Goal: Task Accomplishment & Management: Use online tool/utility

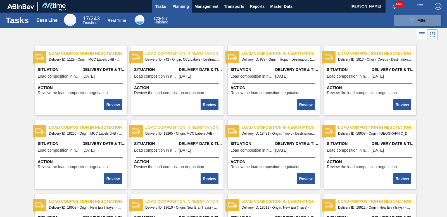
click at [186, 6] on span "Planning" at bounding box center [181, 6] width 17 height 7
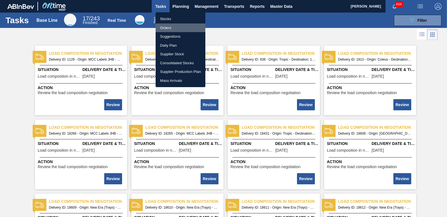
click at [167, 25] on li "Orders" at bounding box center [181, 27] width 50 height 9
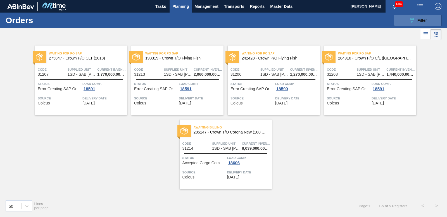
click at [432, 20] on button "089F7B8B-B2A5-4AFE-B5C0-19BA573D28AC Filter" at bounding box center [418, 20] width 48 height 11
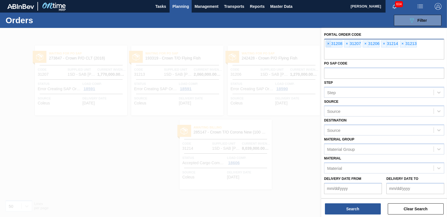
click at [329, 42] on span "×" at bounding box center [328, 44] width 5 height 7
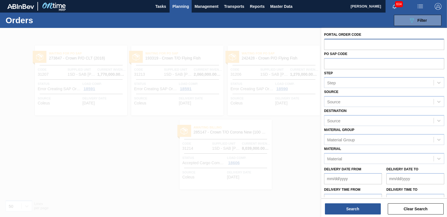
click at [337, 41] on input "text" at bounding box center [384, 44] width 120 height 11
paste input "31248"
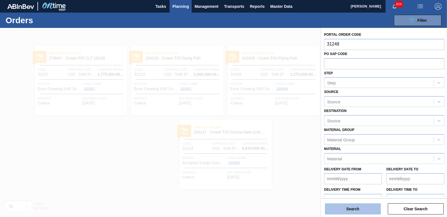
type input "31248"
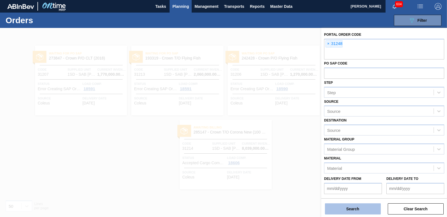
click at [351, 209] on button "Search" at bounding box center [353, 209] width 56 height 11
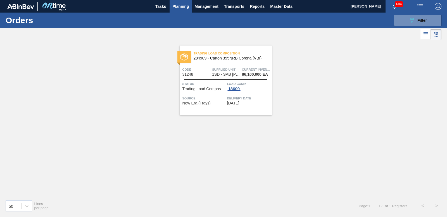
click at [236, 88] on div "18609" at bounding box center [234, 89] width 14 height 4
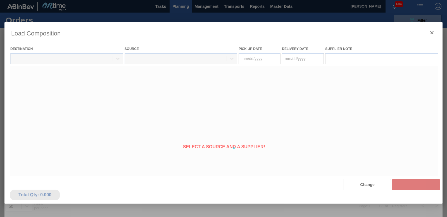
type Date "[DATE]"
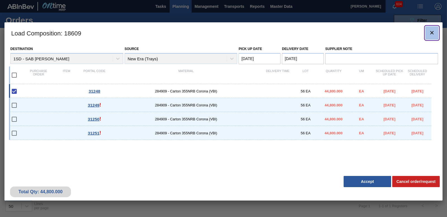
click at [434, 33] on icon "botão de ícone" at bounding box center [432, 32] width 7 height 7
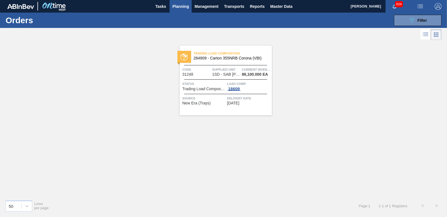
click at [239, 88] on div "18609" at bounding box center [234, 89] width 14 height 4
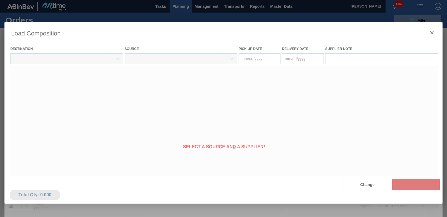
type Date "[DATE]"
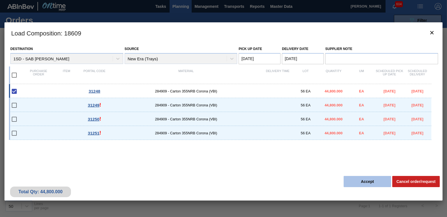
click at [366, 182] on button "Accept" at bounding box center [368, 181] width 48 height 11
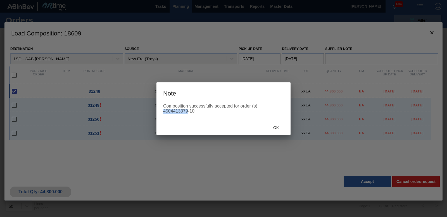
drag, startPoint x: 164, startPoint y: 110, endPoint x: 188, endPoint y: 113, distance: 24.5
click at [188, 113] on div "Composition successfully accepted for order (s) 4504413379-10" at bounding box center [223, 109] width 121 height 10
copy div "4504413379"
click at [279, 128] on span "Ok" at bounding box center [276, 128] width 15 height 4
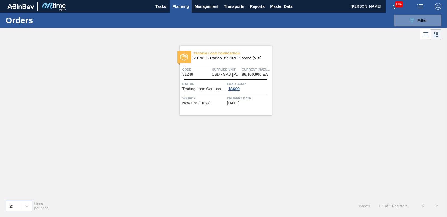
click at [426, 12] on button "button" at bounding box center [421, 6] width 18 height 13
click at [426, 18] on li "Upload de Volumes" at bounding box center [419, 20] width 48 height 10
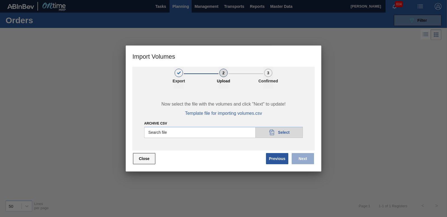
click at [141, 158] on button "Close" at bounding box center [144, 158] width 22 height 11
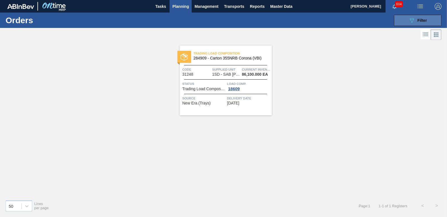
click at [418, 19] on span "Filter" at bounding box center [423, 20] width 10 height 4
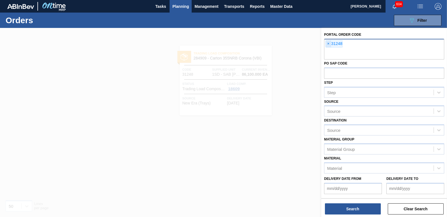
click at [329, 43] on span "×" at bounding box center [328, 44] width 5 height 7
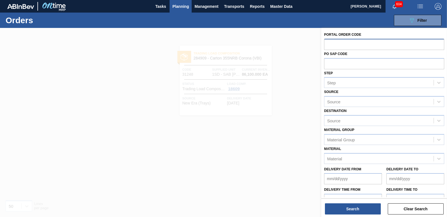
click at [339, 43] on input "text" at bounding box center [384, 44] width 120 height 11
paste input "31249"
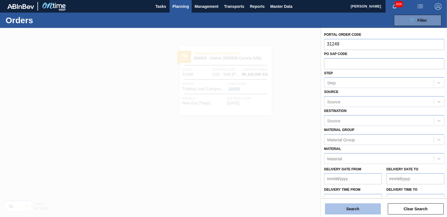
type input "31249"
click at [334, 205] on button "Search" at bounding box center [353, 209] width 56 height 11
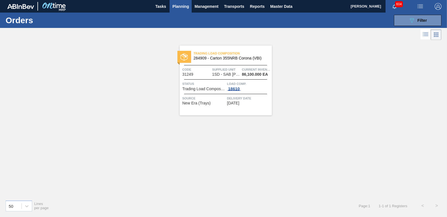
click at [236, 89] on div "18610" at bounding box center [234, 89] width 14 height 4
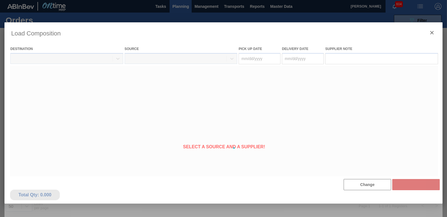
type Date "[DATE]"
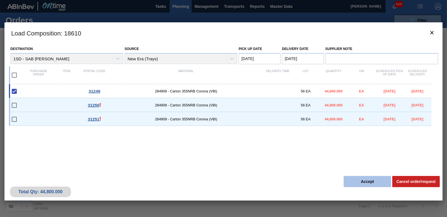
click at [370, 182] on button "Accept" at bounding box center [368, 181] width 48 height 11
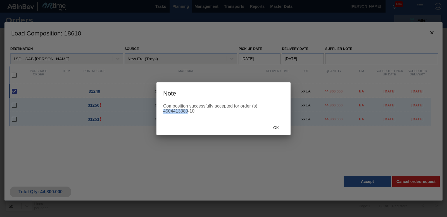
drag, startPoint x: 164, startPoint y: 111, endPoint x: 189, endPoint y: 115, distance: 25.3
click at [189, 115] on div "Composition successfully accepted for order (s) 4504413380-10" at bounding box center [224, 112] width 134 height 17
copy div "4504413380"
click at [275, 127] on span "Ok" at bounding box center [276, 128] width 15 height 4
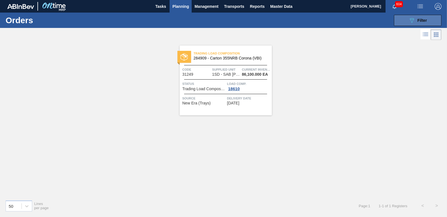
click at [433, 21] on button "089F7B8B-B2A5-4AFE-B5C0-19BA573D28AC Filter" at bounding box center [418, 20] width 48 height 11
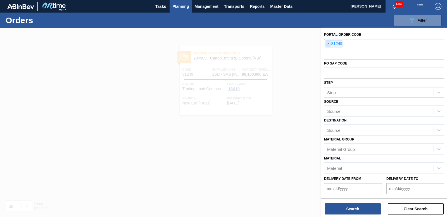
click at [328, 46] on span "×" at bounding box center [328, 44] width 5 height 7
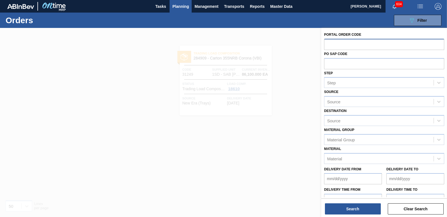
click at [329, 43] on input "text" at bounding box center [384, 44] width 120 height 11
paste input "31250"
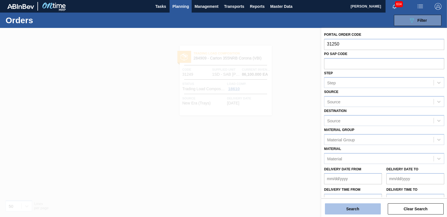
type input "31250"
click at [356, 208] on button "Search" at bounding box center [353, 209] width 56 height 11
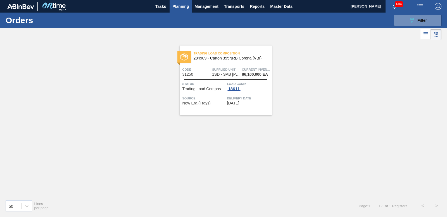
click at [236, 90] on div "18611" at bounding box center [234, 89] width 14 height 4
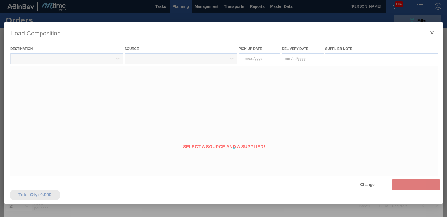
type Date "[DATE]"
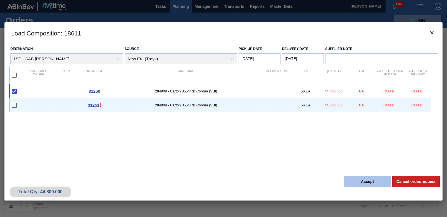
click at [364, 181] on button "Accept" at bounding box center [368, 181] width 48 height 11
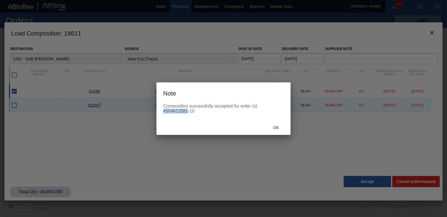
drag, startPoint x: 164, startPoint y: 112, endPoint x: 188, endPoint y: 114, distance: 24.4
click at [188, 114] on div "Composition successfully accepted for order (s) 4504413381-10" at bounding box center [224, 112] width 134 height 17
copy div "4504413381"
click at [273, 124] on div "Ok" at bounding box center [276, 128] width 25 height 10
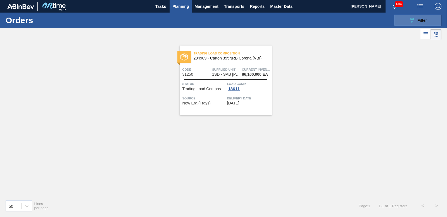
click at [431, 20] on button "089F7B8B-B2A5-4AFE-B5C0-19BA573D28AC Filter" at bounding box center [418, 20] width 48 height 11
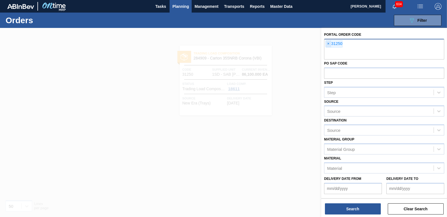
click at [329, 46] on span "×" at bounding box center [328, 44] width 5 height 7
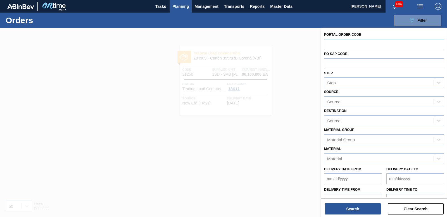
paste input "31251"
type input "31251"
click at [364, 213] on button "Search" at bounding box center [353, 209] width 56 height 11
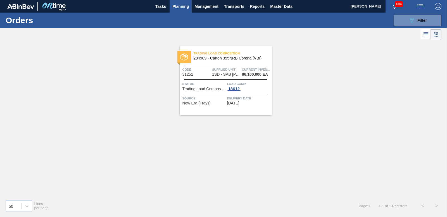
click at [234, 89] on div "18612" at bounding box center [234, 89] width 14 height 4
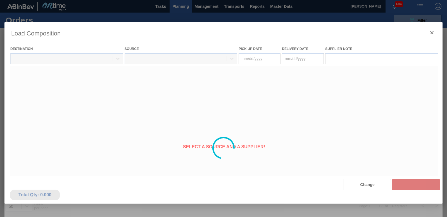
type Date "[DATE]"
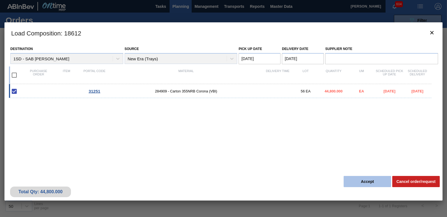
click at [359, 180] on button "Accept" at bounding box center [368, 181] width 48 height 11
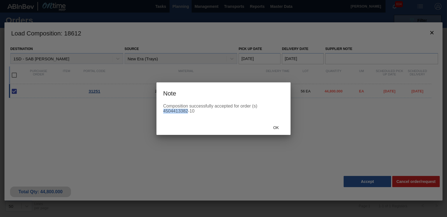
drag, startPoint x: 164, startPoint y: 111, endPoint x: 188, endPoint y: 112, distance: 24.1
click at [188, 112] on div "Composition successfully accepted for order (s) 4504413382-10" at bounding box center [223, 109] width 121 height 10
copy div "4504413382"
click at [275, 126] on span "Ok" at bounding box center [276, 128] width 15 height 4
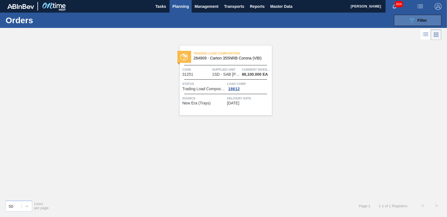
click at [401, 20] on button "089F7B8B-B2A5-4AFE-B5C0-19BA573D28AC Filter" at bounding box center [418, 20] width 48 height 11
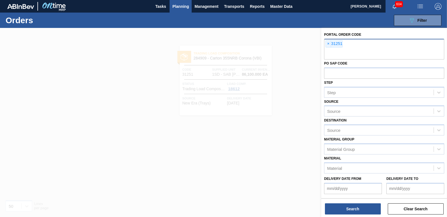
click at [329, 43] on span "×" at bounding box center [328, 44] width 5 height 7
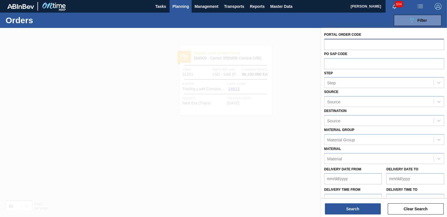
click at [366, 43] on input "text" at bounding box center [384, 44] width 120 height 11
paste input "31246"
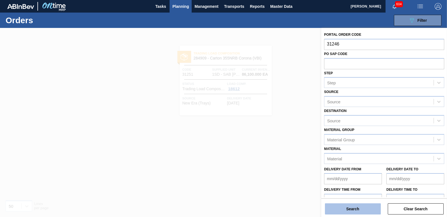
type input "31246"
click at [354, 210] on button "Search" at bounding box center [353, 209] width 56 height 11
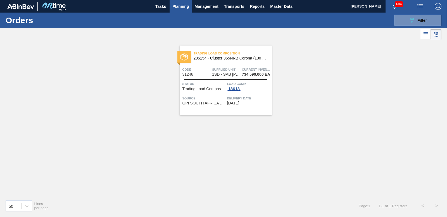
click at [237, 90] on div "18613" at bounding box center [234, 89] width 14 height 4
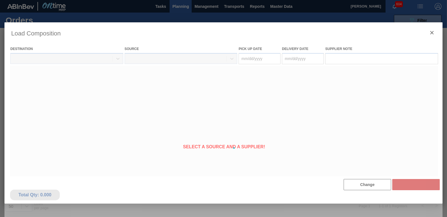
type Date "[DATE]"
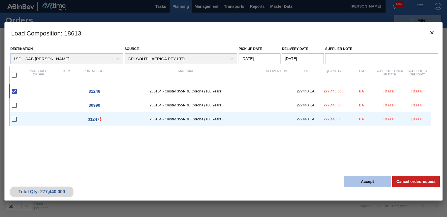
click at [355, 183] on button "Accept" at bounding box center [368, 181] width 48 height 11
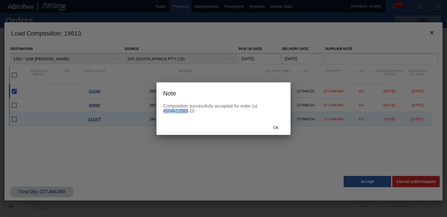
drag, startPoint x: 164, startPoint y: 112, endPoint x: 188, endPoint y: 112, distance: 24.3
click at [188, 112] on div "Composition successfully accepted for order (s) 4504413383-10" at bounding box center [223, 109] width 121 height 10
copy div "4504413383"
click at [277, 128] on span "Ok" at bounding box center [276, 128] width 15 height 4
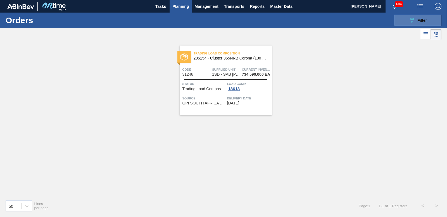
click at [422, 20] on span "Filter" at bounding box center [423, 20] width 10 height 4
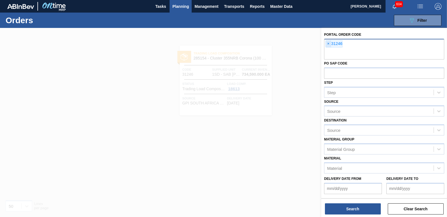
click at [330, 44] on span "×" at bounding box center [328, 44] width 5 height 7
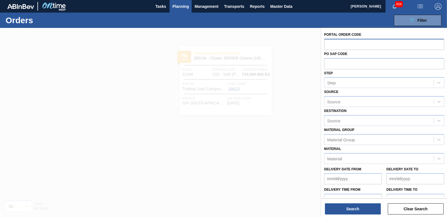
click at [332, 40] on input "text" at bounding box center [384, 44] width 120 height 11
paste input "31247"
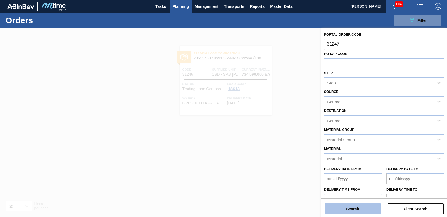
type input "31247"
click at [345, 209] on button "Search" at bounding box center [353, 209] width 56 height 11
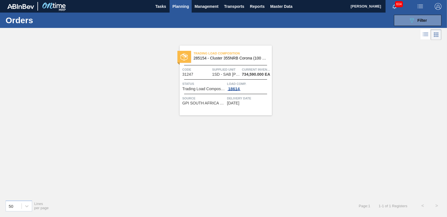
click at [238, 88] on div "18614" at bounding box center [234, 89] width 14 height 4
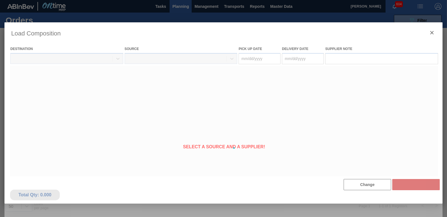
type Date "[DATE]"
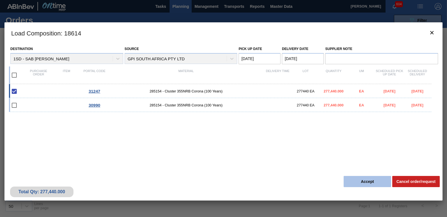
click at [381, 184] on button "Accept" at bounding box center [368, 181] width 48 height 11
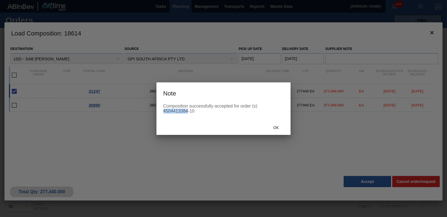
drag, startPoint x: 164, startPoint y: 111, endPoint x: 188, endPoint y: 111, distance: 23.8
click at [188, 111] on div "Composition successfully accepted for order (s) 4504413384-10" at bounding box center [223, 109] width 121 height 10
copy div "4504413384"
